Goal: Information Seeking & Learning: Understand process/instructions

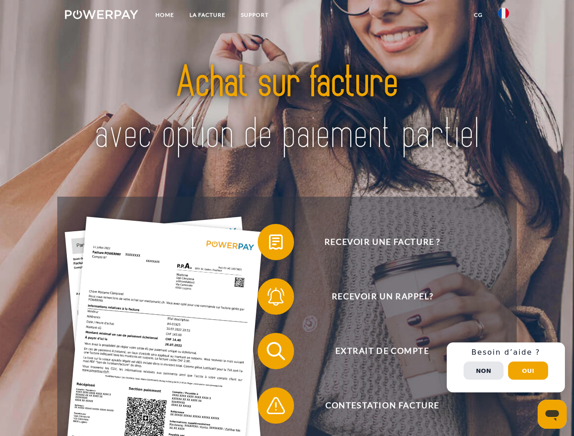
click at [101, 16] on img at bounding box center [101, 14] width 73 height 9
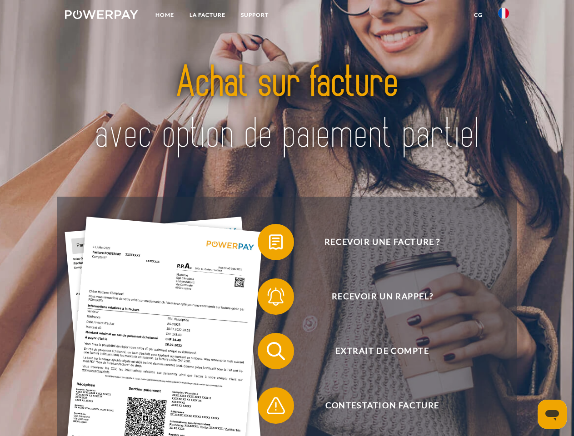
click at [503, 16] on img at bounding box center [503, 13] width 11 height 11
click at [478, 15] on link "CG" at bounding box center [478, 15] width 24 height 16
click at [269, 244] on span at bounding box center [261, 241] width 45 height 45
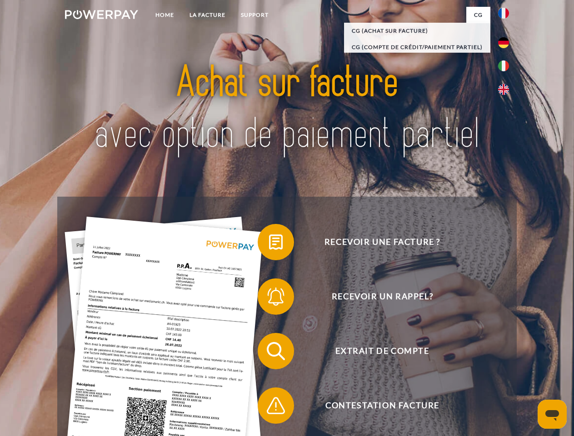
click at [269, 299] on span at bounding box center [261, 296] width 45 height 45
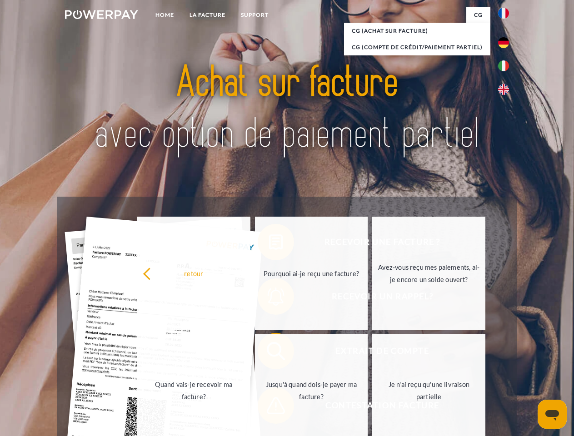
click at [269, 353] on link "Jusqu'à quand dois-je payer ma facture?" at bounding box center [311, 391] width 113 height 114
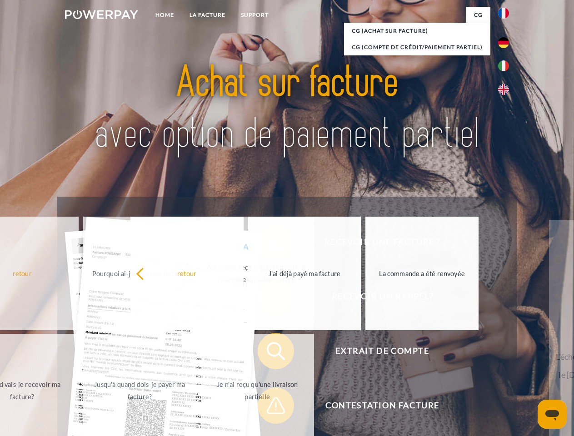
click at [269, 408] on span at bounding box center [261, 405] width 45 height 45
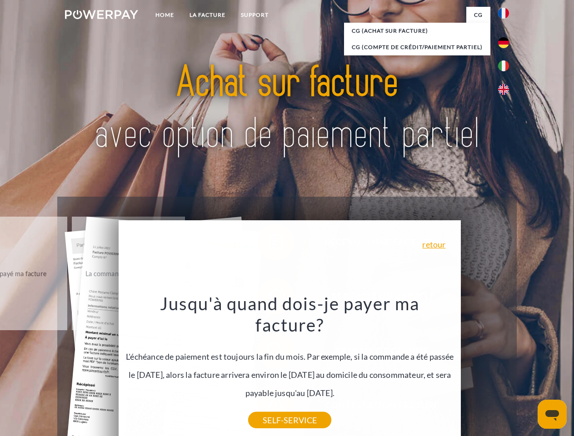
click at [506, 368] on div "Recevoir une facture ? Recevoir un rappel? Extrait de compte retour" at bounding box center [286, 379] width 459 height 364
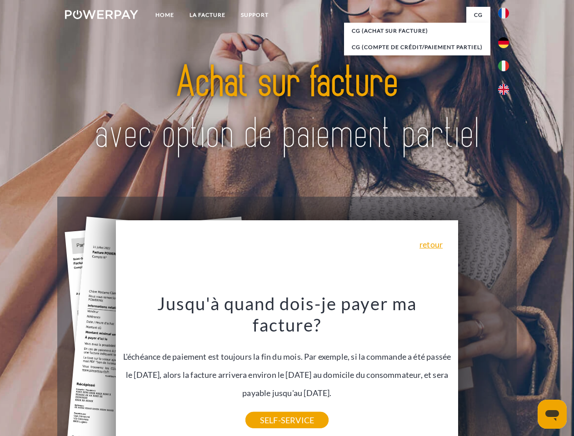
click at [484, 369] on span "Extrait de compte" at bounding box center [382, 351] width 223 height 36
click at [528, 371] on header "Home LA FACTURE Support" at bounding box center [287, 314] width 574 height 628
